Goal: Transaction & Acquisition: Purchase product/service

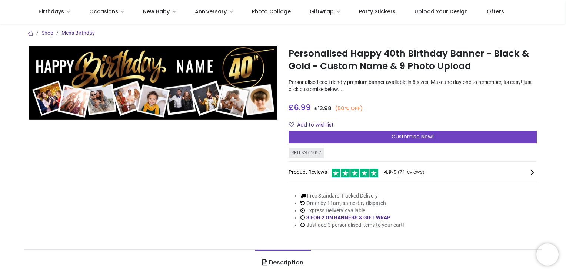
scroll to position [37, 0]
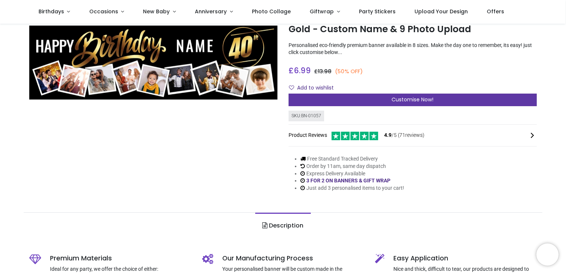
click at [418, 100] on span "Customise Now!" at bounding box center [413, 99] width 42 height 7
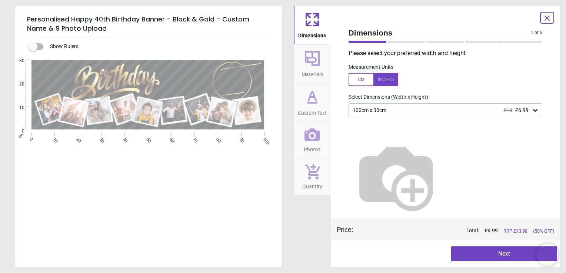
click at [366, 113] on div "100cm x 30cm £14 £6.99" at bounding box center [442, 110] width 180 height 6
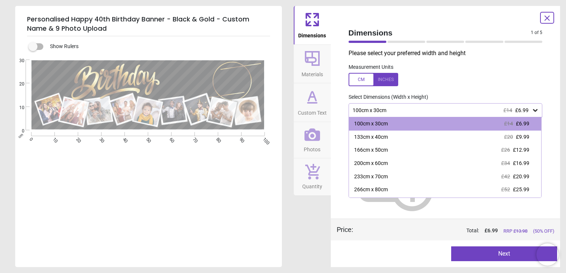
click at [379, 77] on div at bounding box center [374, 79] width 50 height 13
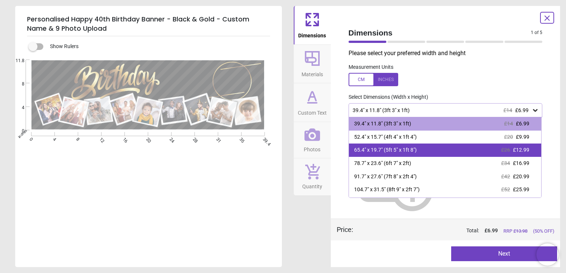
click at [373, 144] on div "65.4" x 19.7" (5ft 5" x 1ft 8") £26 £12.99" at bounding box center [445, 150] width 193 height 13
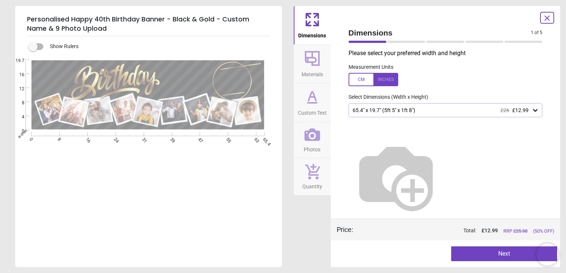
click at [402, 113] on div "65.4" x 19.7" (5ft 5" x 1ft 8") £26 £12.99" at bounding box center [442, 110] width 180 height 6
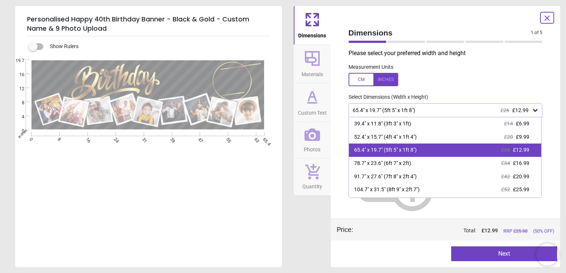
click at [410, 150] on div "65.4" x 19.7" (5ft 5" x 1ft 8")" at bounding box center [385, 150] width 63 height 7
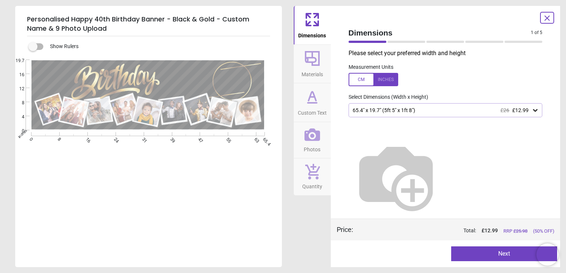
click at [308, 50] on icon at bounding box center [312, 59] width 18 height 18
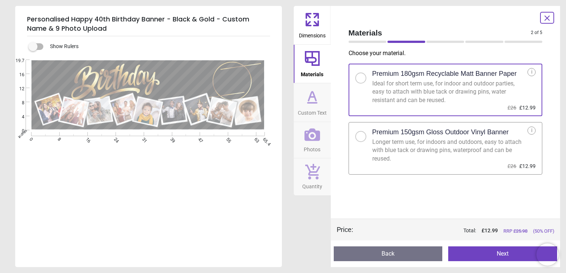
click at [359, 139] on div at bounding box center [360, 136] width 11 height 11
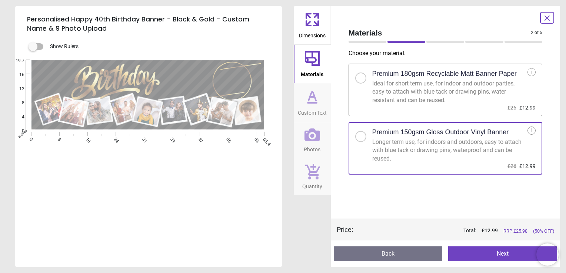
click at [305, 104] on icon at bounding box center [312, 97] width 18 height 18
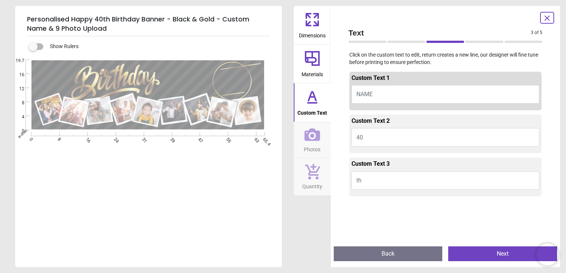
click at [369, 98] on span "NAME" at bounding box center [364, 94] width 16 height 7
type textarea "****"
click at [379, 140] on button "40" at bounding box center [446, 137] width 188 height 19
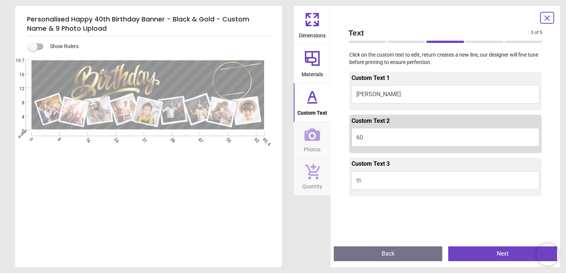
type textarea "**"
click at [308, 141] on icon at bounding box center [313, 135] width 16 height 13
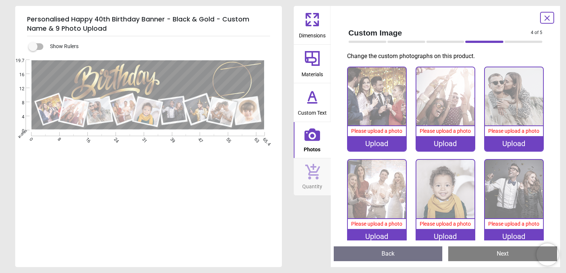
click at [381, 142] on div "Upload" at bounding box center [377, 143] width 58 height 15
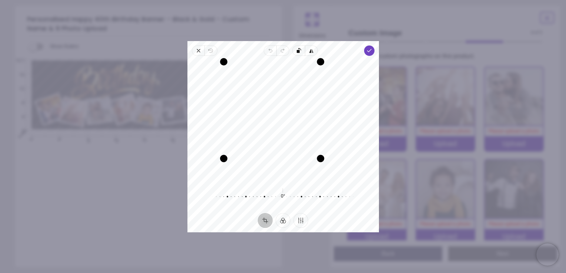
drag, startPoint x: 341, startPoint y: 182, endPoint x: 306, endPoint y: 172, distance: 36.8
click at [306, 172] on div "Recenter" at bounding box center [283, 121] width 180 height 119
drag, startPoint x: 222, startPoint y: 63, endPoint x: 222, endPoint y: 88, distance: 24.8
click at [222, 88] on div "Recenter" at bounding box center [283, 121] width 180 height 119
drag, startPoint x: 287, startPoint y: 126, endPoint x: 288, endPoint y: 122, distance: 3.7
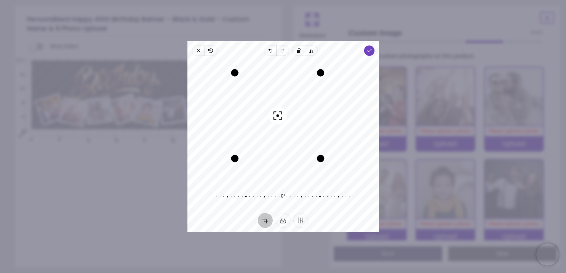
click at [288, 122] on div "Recenter" at bounding box center [283, 121] width 180 height 119
click at [368, 49] on icon "button" at bounding box center [369, 51] width 6 height 6
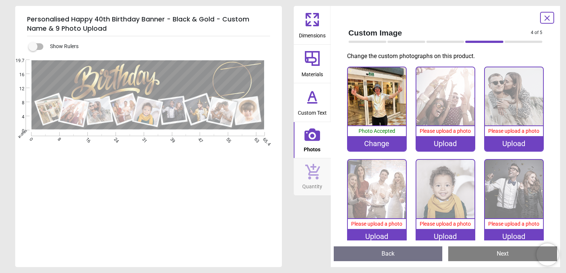
click at [80, 113] on image at bounding box center [73, 112] width 27 height 27
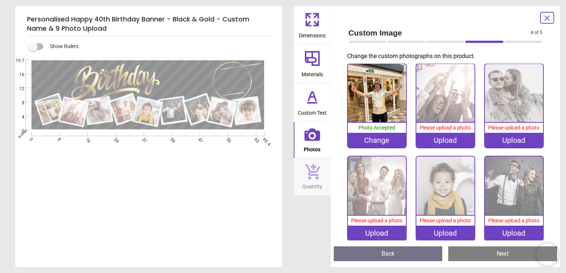
click at [545, 17] on icon at bounding box center [547, 18] width 9 height 9
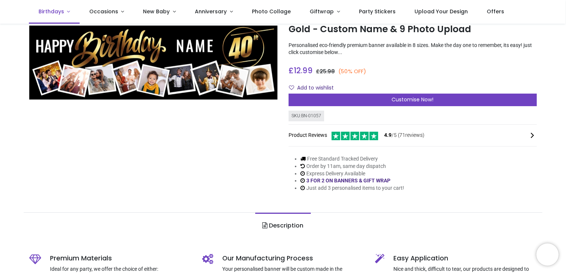
click at [65, 11] on link "Birthdays" at bounding box center [54, 12] width 51 height 24
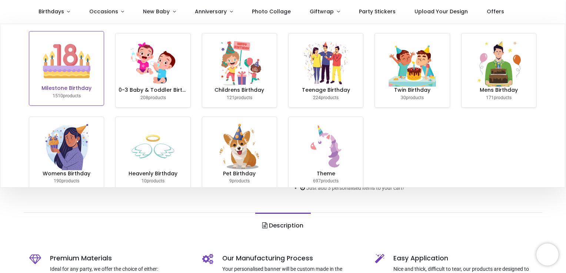
click at [74, 78] on img at bounding box center [66, 60] width 47 height 47
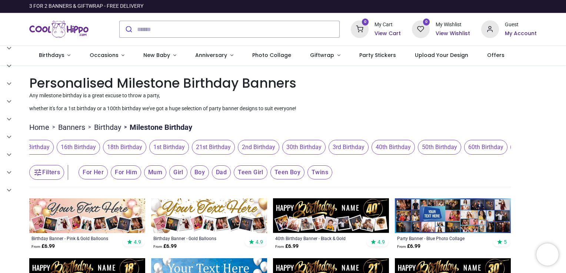
scroll to position [0, 140]
click at [462, 152] on span "60th Birthday" at bounding box center [463, 147] width 43 height 15
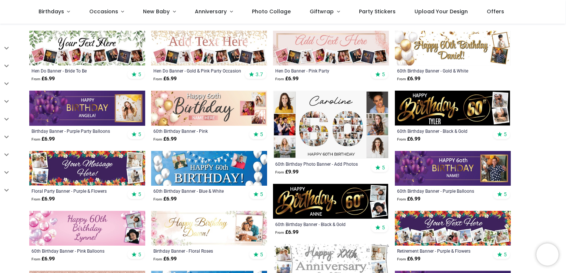
scroll to position [259, 0]
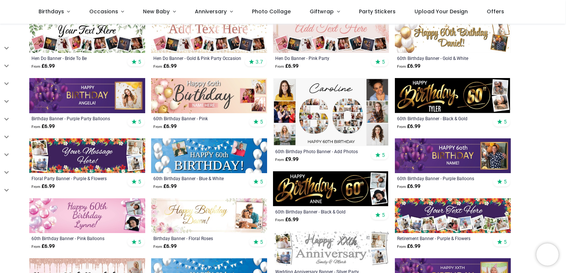
click at [445, 102] on img at bounding box center [453, 95] width 116 height 35
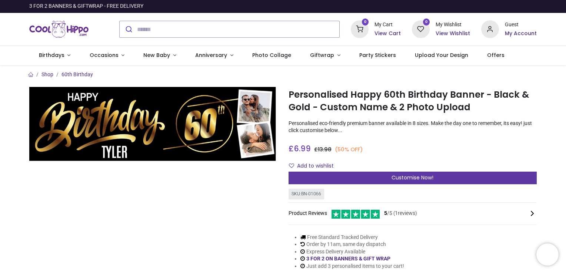
click at [365, 177] on div "Customise Now!" at bounding box center [413, 178] width 248 height 13
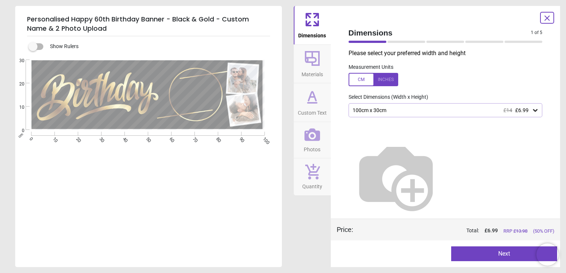
click at [377, 81] on div at bounding box center [374, 79] width 50 height 13
click at [397, 114] on div "39.4" x 11.8" (3ft 3" x 1ft) £14 £6.99" at bounding box center [446, 110] width 194 height 14
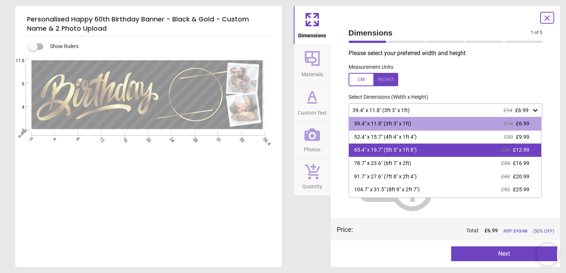
click at [397, 153] on div "65.4" x 19.7" (5ft 5" x 1ft 8")" at bounding box center [385, 150] width 63 height 7
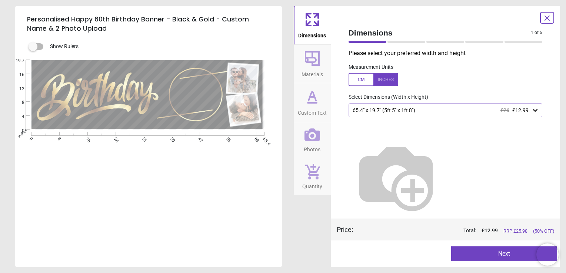
click at [311, 69] on span "Materials" at bounding box center [312, 72] width 21 height 11
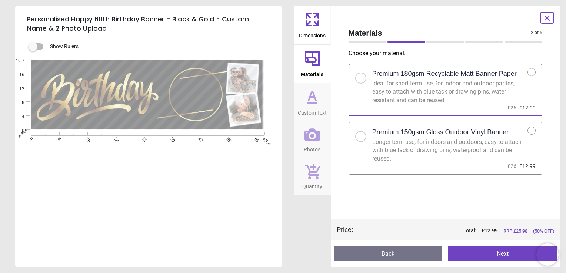
click at [366, 142] on label "Premium 150gsm Gloss Outdoor Vinyl Banner Longer term use, for indoors and outd…" at bounding box center [446, 148] width 194 height 53
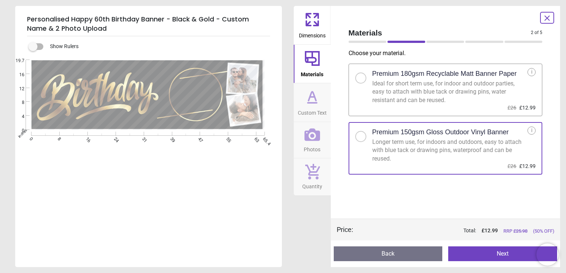
click at [309, 107] on span "Custom Text" at bounding box center [312, 111] width 29 height 11
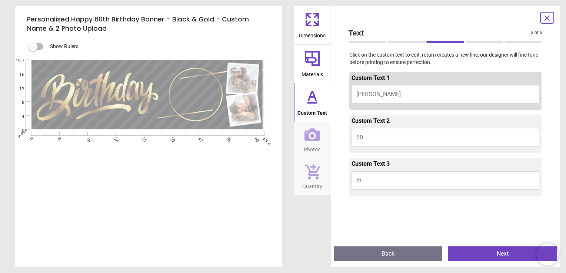
click at [388, 92] on button "TYLER" at bounding box center [446, 94] width 188 height 19
type textarea "****"
click at [313, 139] on icon at bounding box center [313, 135] width 16 height 16
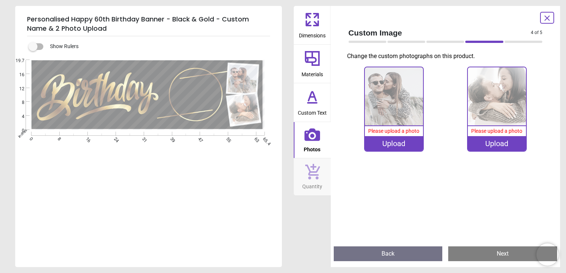
click at [397, 147] on div "Upload" at bounding box center [394, 143] width 58 height 15
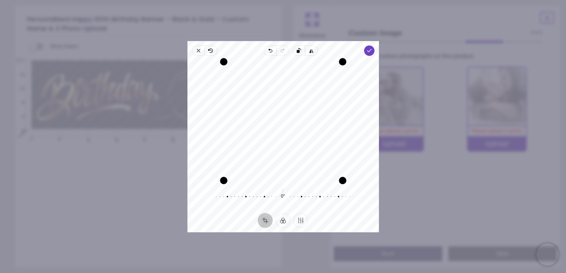
drag, startPoint x: 280, startPoint y: 151, endPoint x: 293, endPoint y: 147, distance: 12.7
click at [293, 147] on div "Recenter" at bounding box center [283, 121] width 180 height 119
click at [299, 149] on div "Recenter" at bounding box center [283, 121] width 180 height 119
click at [370, 50] on icon "button" at bounding box center [369, 51] width 6 height 6
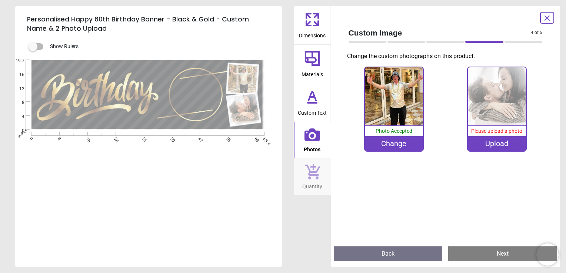
click at [500, 143] on div "Upload" at bounding box center [497, 143] width 58 height 15
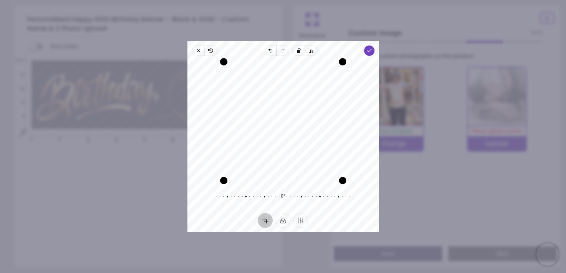
drag, startPoint x: 299, startPoint y: 136, endPoint x: 320, endPoint y: 135, distance: 21.9
click at [320, 135] on div "Recenter" at bounding box center [283, 121] width 180 height 119
click at [368, 50] on icon "button" at bounding box center [369, 51] width 6 height 6
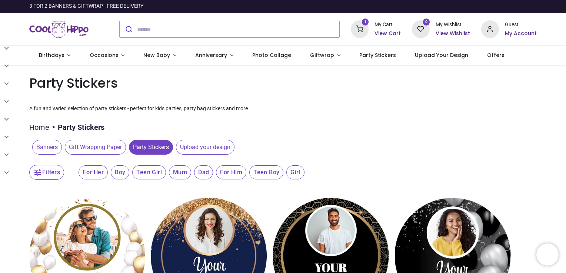
click at [384, 33] on h6 "View Cart" at bounding box center [388, 33] width 26 height 7
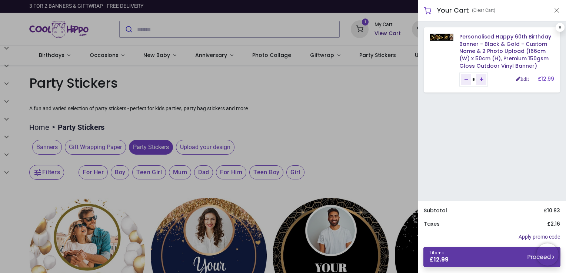
click at [479, 255] on link "1 items £ 12.99 Proceed" at bounding box center [491, 257] width 137 height 20
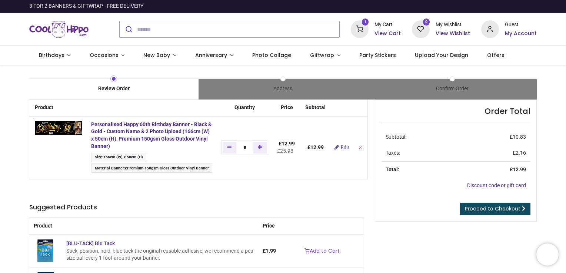
scroll to position [37, 0]
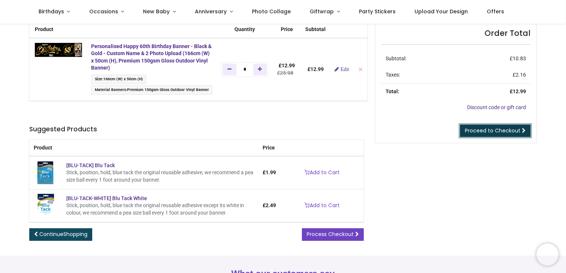
click at [507, 128] on span "Proceed to Checkout" at bounding box center [493, 130] width 56 height 7
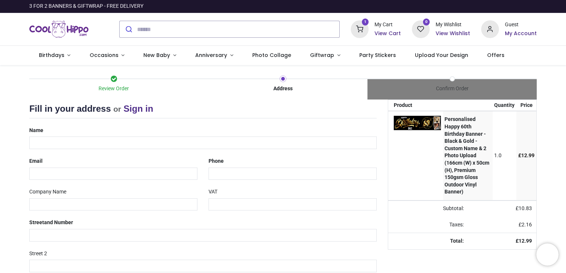
select select "***"
click at [166, 142] on input "text" at bounding box center [202, 143] width 347 height 13
type input "**********"
click at [238, 173] on input "**********" at bounding box center [293, 174] width 168 height 13
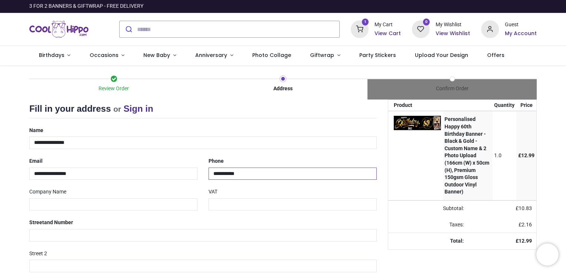
type input "**********"
click at [108, 239] on input "text" at bounding box center [202, 235] width 347 height 13
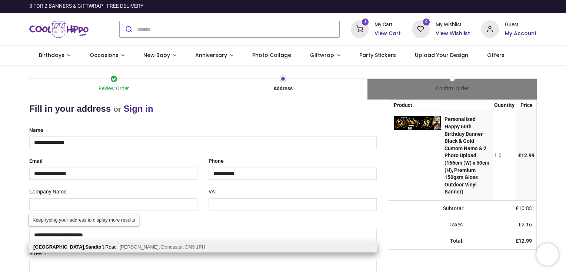
click at [124, 246] on span "Belton, Doncaster, DN9 1PH" at bounding box center [163, 247] width 86 height 6
type input "**********"
type input "******"
type input "*******"
select select "***"
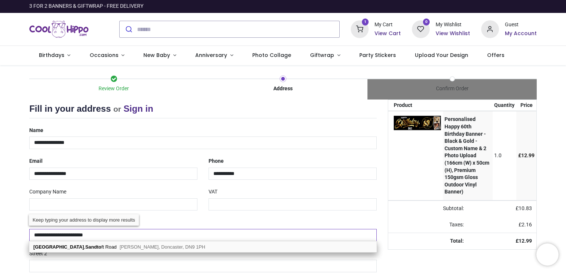
select select "***"
type input "*********"
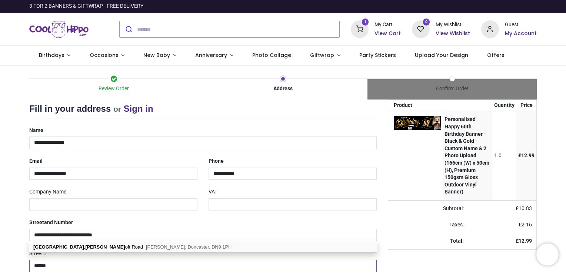
click at [126, 264] on input "******" at bounding box center [202, 266] width 347 height 13
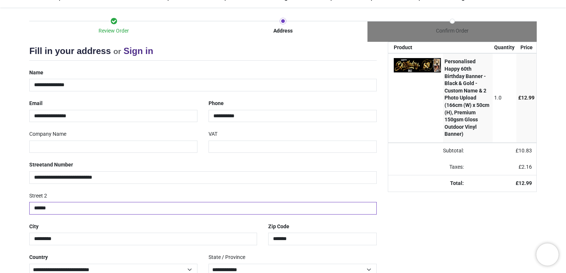
scroll to position [101, 0]
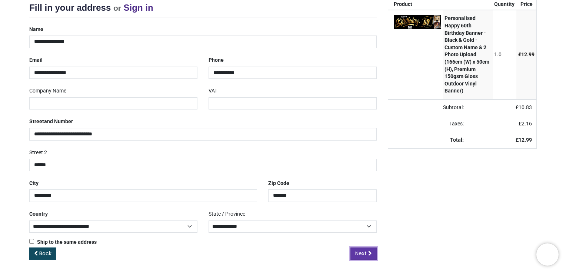
click at [366, 255] on span "Next" at bounding box center [360, 253] width 11 height 7
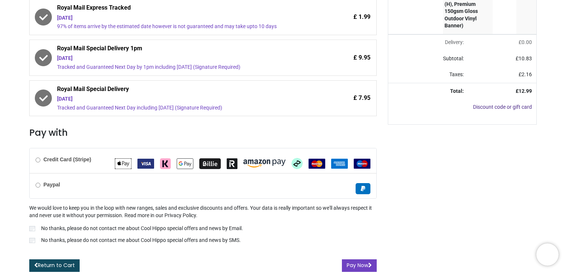
scroll to position [167, 0]
click at [350, 258] on form "Credit Card (Stripe)" at bounding box center [202, 210] width 347 height 124
click at [354, 264] on button "Pay Now" at bounding box center [359, 265] width 35 height 13
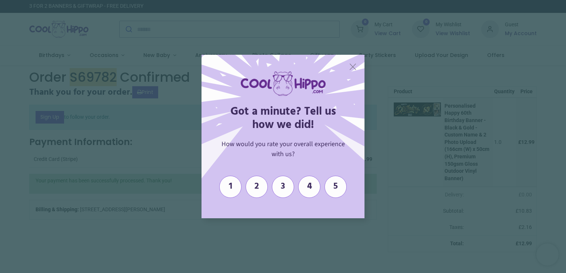
click at [355, 69] on span "X" at bounding box center [353, 66] width 8 height 11
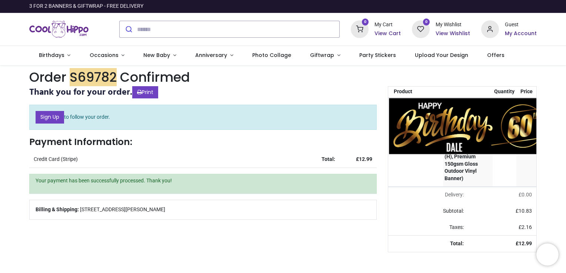
click at [412, 113] on img at bounding box center [484, 126] width 190 height 57
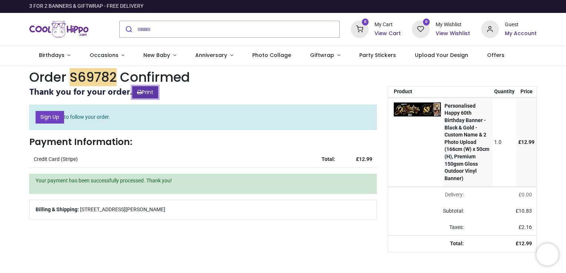
click at [144, 94] on link "Print" at bounding box center [145, 92] width 26 height 13
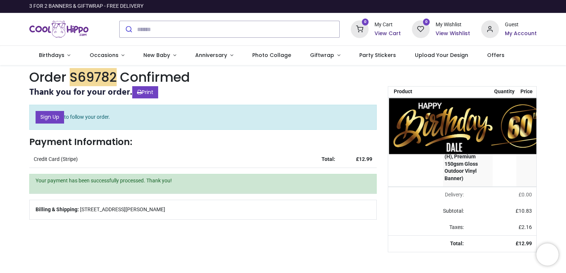
click at [506, 124] on img at bounding box center [484, 126] width 190 height 57
click at [415, 108] on img at bounding box center [484, 126] width 190 height 57
click at [420, 112] on img at bounding box center [484, 126] width 190 height 57
